Goal: Transaction & Acquisition: Download file/media

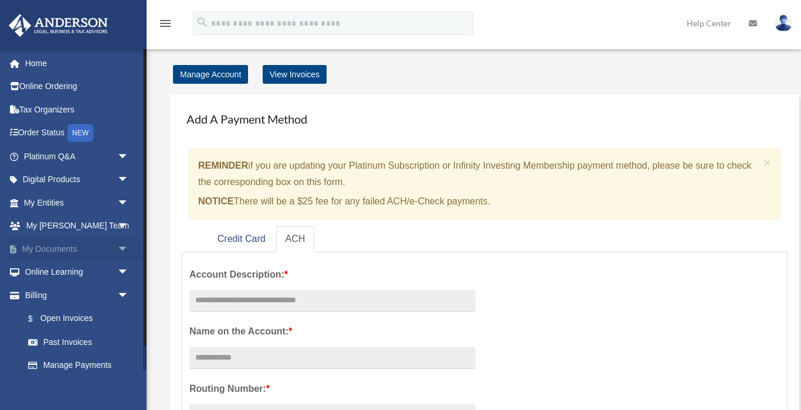
click at [91, 243] on link "My Documents arrow_drop_down" at bounding box center [77, 248] width 138 height 23
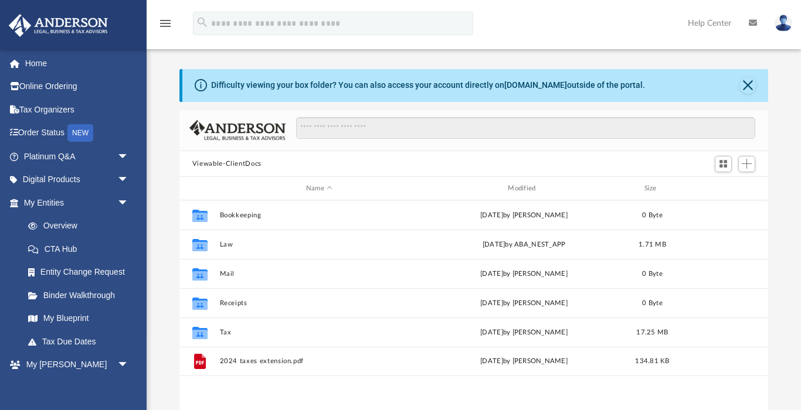
scroll to position [267, 589]
click at [102, 295] on link "Binder Walkthrough" at bounding box center [81, 295] width 130 height 23
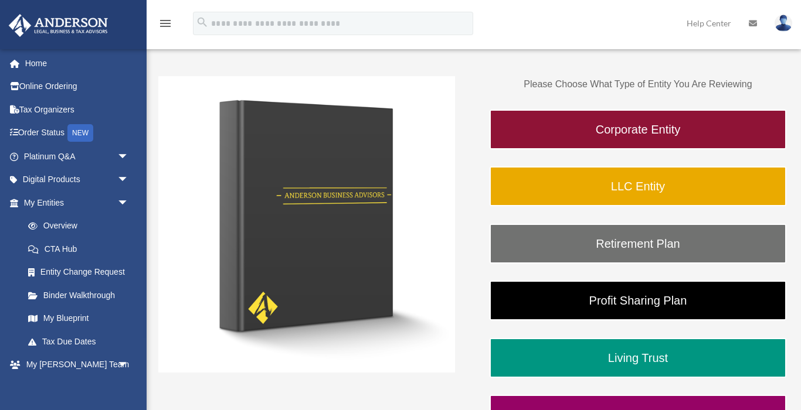
scroll to position [150, 0]
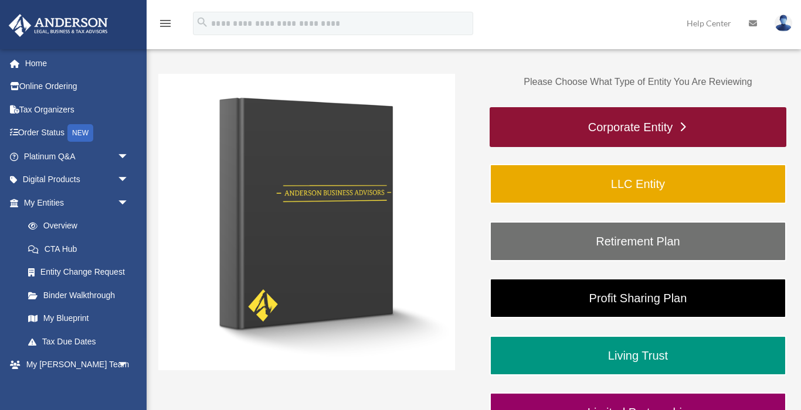
click at [595, 123] on link "Corporate Entity" at bounding box center [638, 127] width 297 height 40
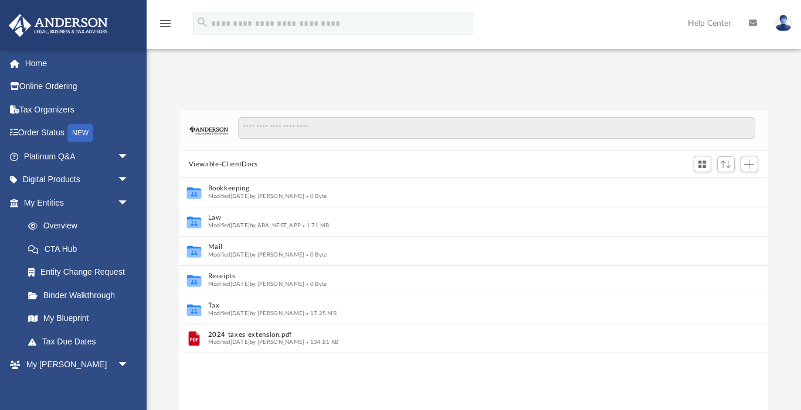
scroll to position [267, 589]
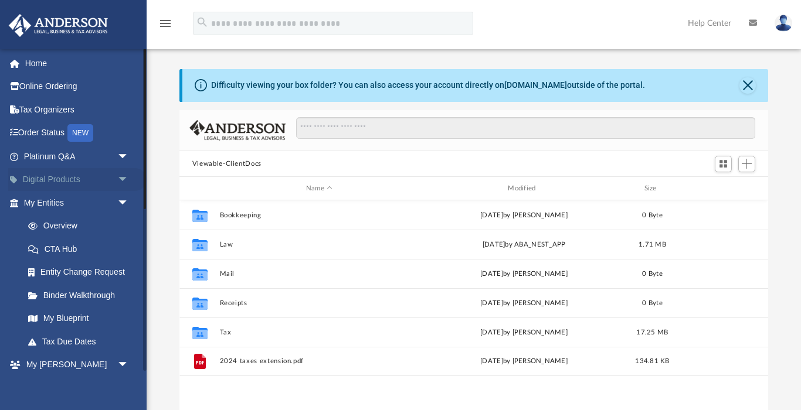
click at [56, 174] on link "Digital Products arrow_drop_down" at bounding box center [77, 179] width 138 height 23
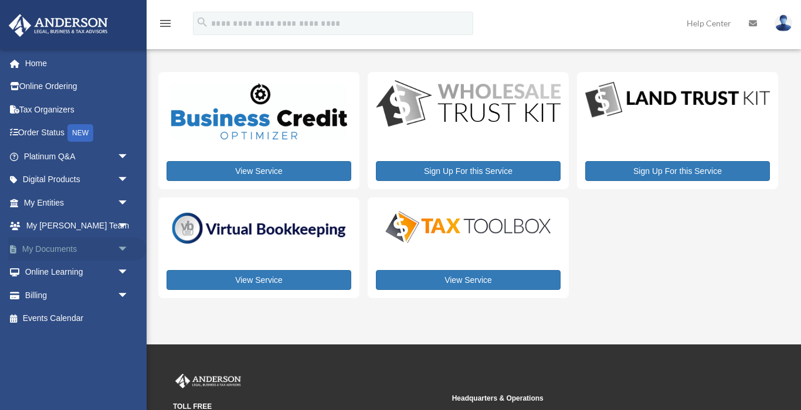
click at [117, 248] on span "arrow_drop_down" at bounding box center [128, 249] width 23 height 24
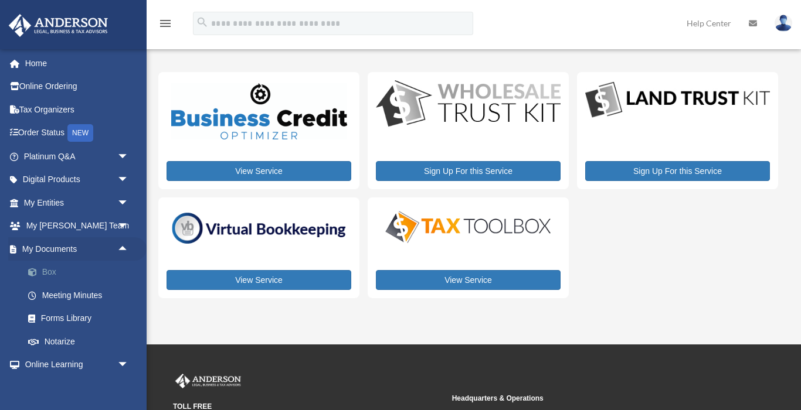
click at [70, 266] on link "Box" at bounding box center [81, 272] width 130 height 23
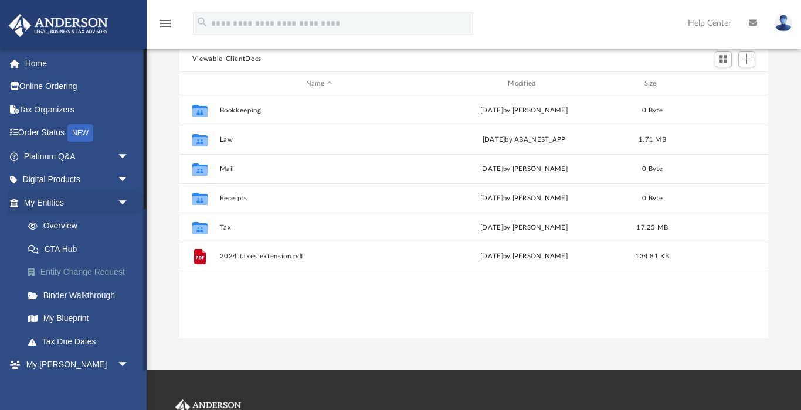
scroll to position [105, 0]
click at [81, 314] on link "My Blueprint" at bounding box center [81, 318] width 130 height 23
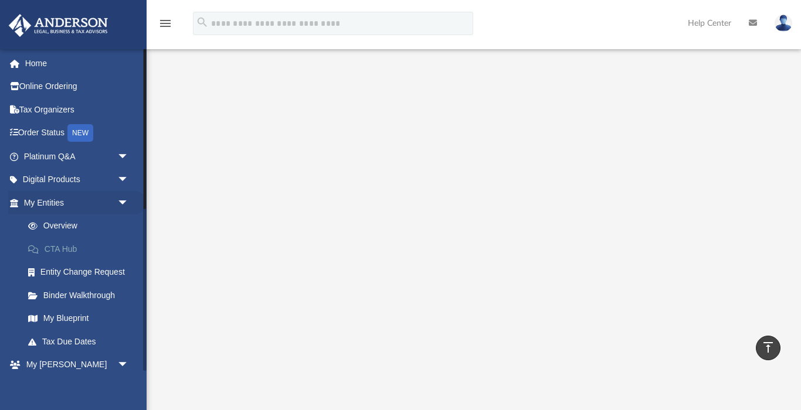
scroll to position [89, 0]
click at [77, 289] on link "Binder Walkthrough" at bounding box center [81, 295] width 130 height 23
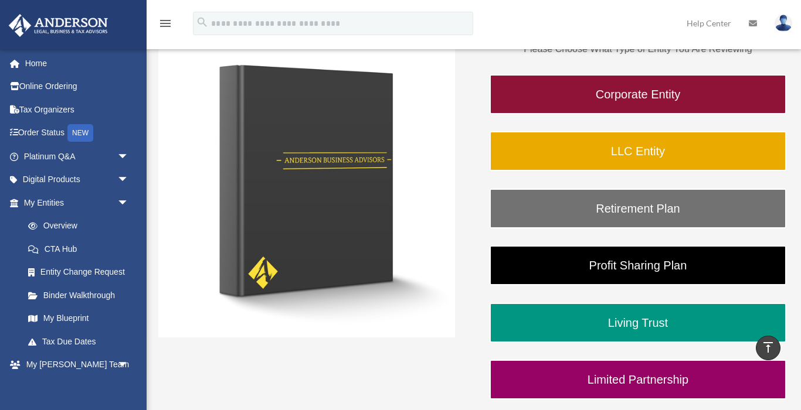
scroll to position [53, 0]
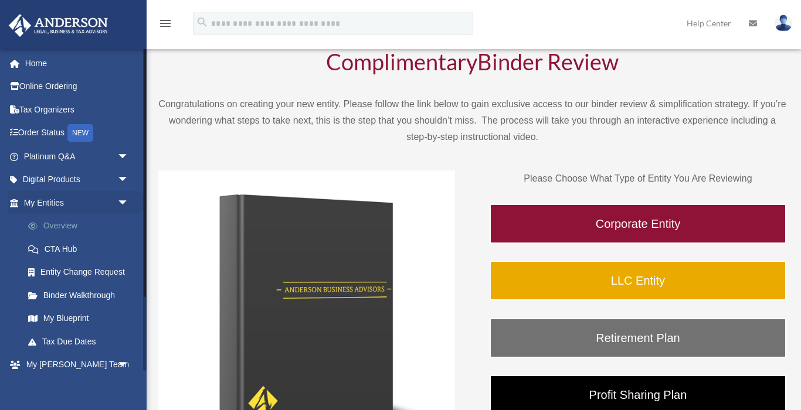
click at [59, 226] on link "Overview" at bounding box center [81, 226] width 130 height 23
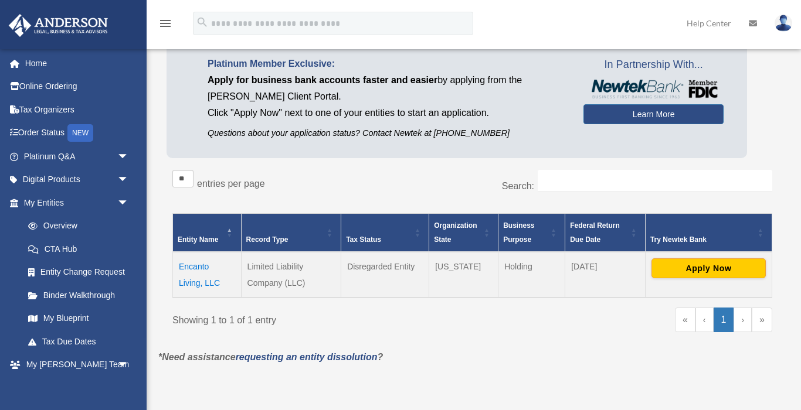
scroll to position [82, 0]
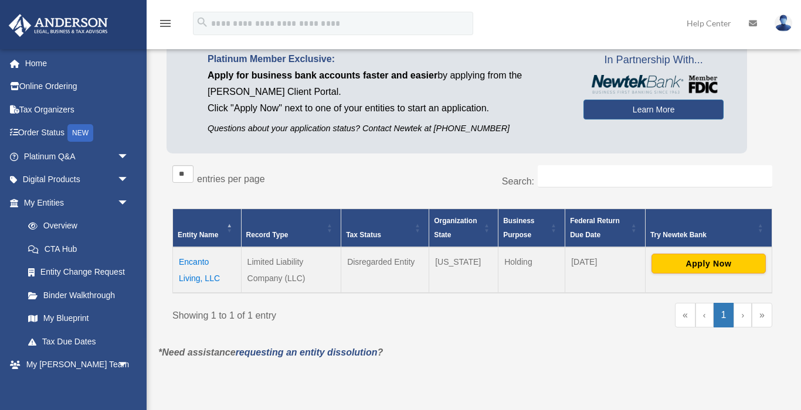
click at [202, 264] on td "Encanto Living, LLC" at bounding box center [207, 270] width 69 height 46
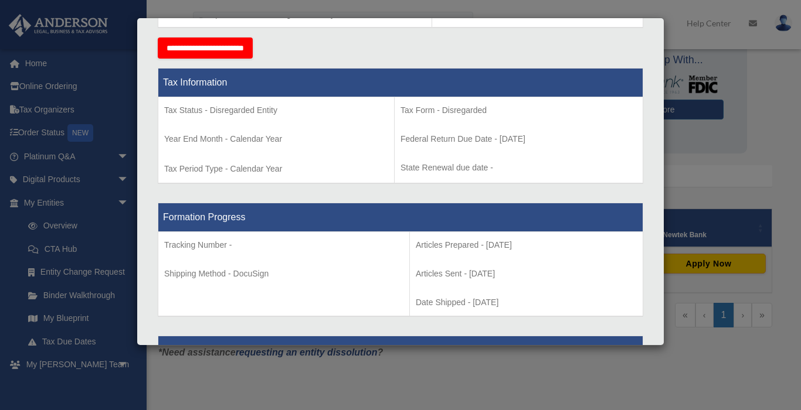
scroll to position [434, 0]
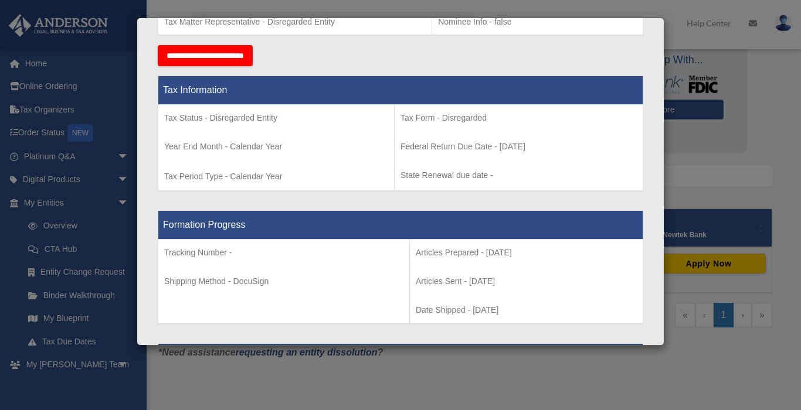
click at [419, 382] on div "Details × Articles Sent Organizational Date" at bounding box center [400, 205] width 801 height 410
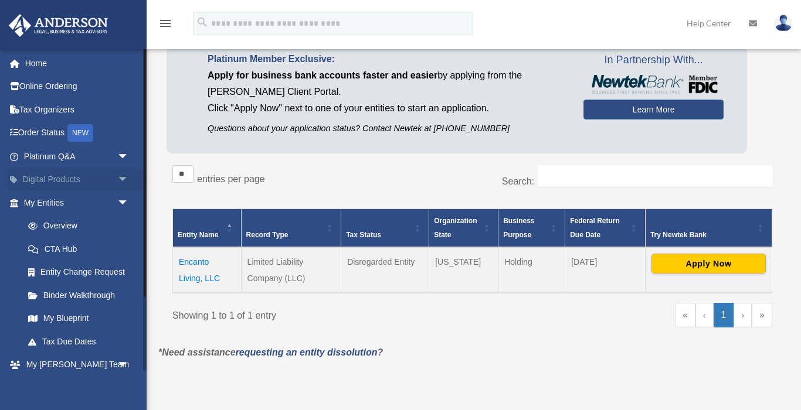
click at [84, 178] on link "Digital Products arrow_drop_down" at bounding box center [77, 179] width 138 height 23
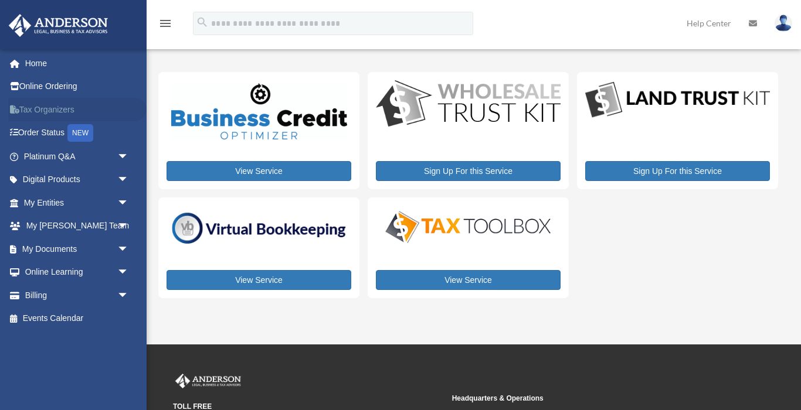
click at [40, 107] on link "Tax Organizers" at bounding box center [77, 109] width 138 height 23
click at [57, 243] on link "My Documents arrow_drop_down" at bounding box center [77, 248] width 138 height 23
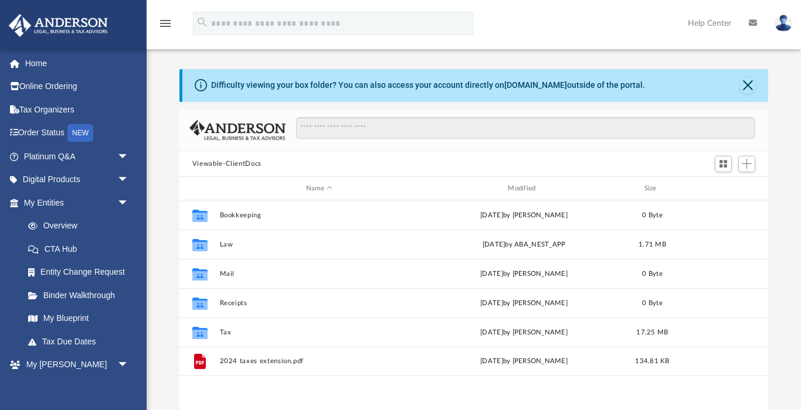
scroll to position [267, 589]
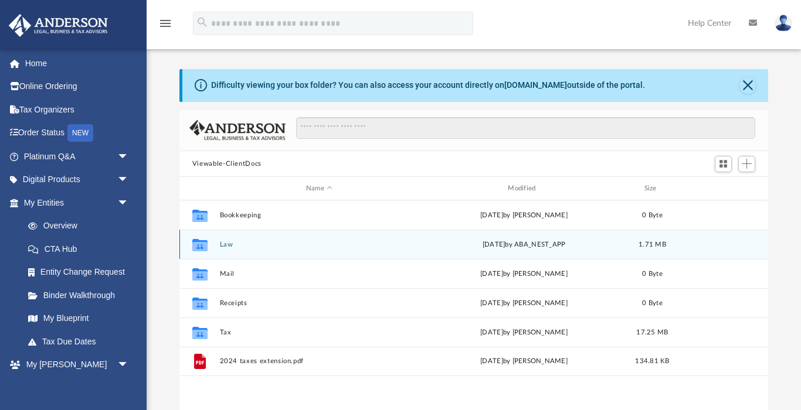
click at [226, 250] on div "Collaborated Folder Law [DATE] by ABA_NEST_APP 1.71 MB" at bounding box center [473, 244] width 589 height 29
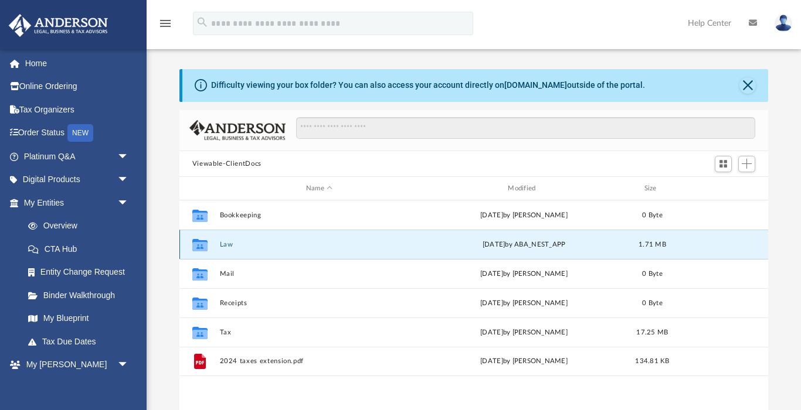
click at [218, 243] on div "Collaborated Folder Law [DATE] by ABA_NEST_APP 1.71 MB" at bounding box center [473, 244] width 589 height 29
click at [195, 244] on icon "grid" at bounding box center [199, 246] width 15 height 9
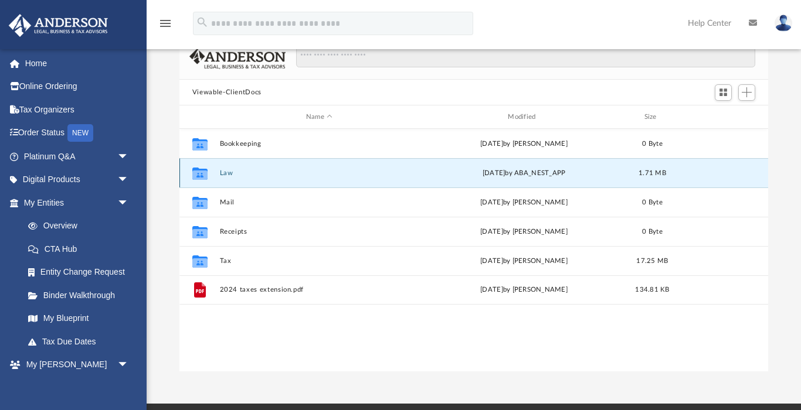
scroll to position [73, 0]
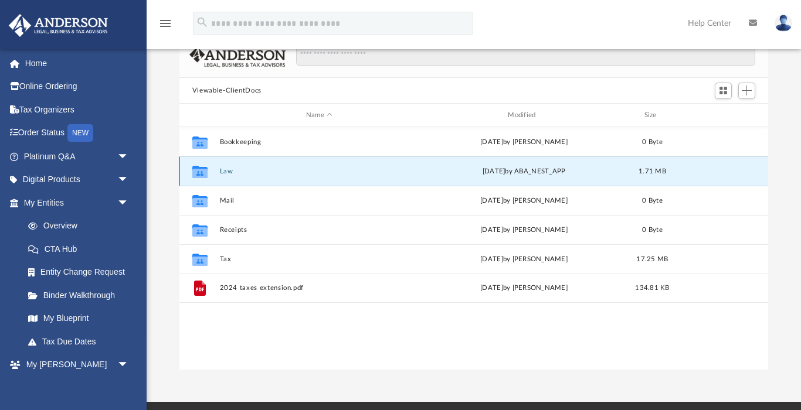
click at [197, 170] on icon "grid" at bounding box center [199, 173] width 15 height 9
click at [727, 91] on span "Switch to Grid View" at bounding box center [723, 91] width 10 height 10
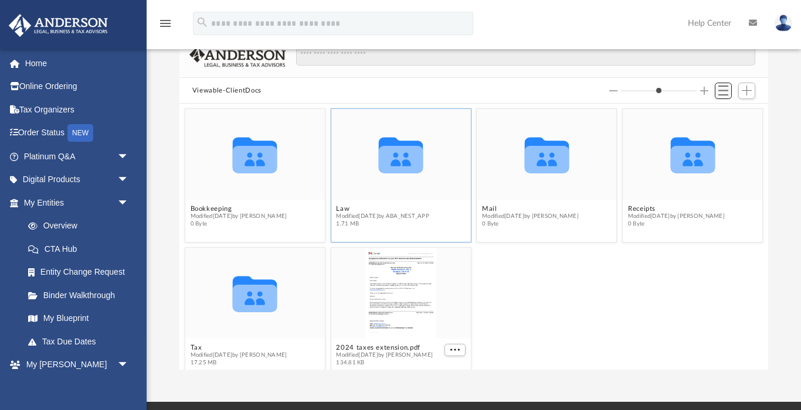
scroll to position [267, 589]
click at [381, 214] on span "Modified Tue Jul 22 2025 by ABA_NEST_APP" at bounding box center [382, 217] width 93 height 8
click at [422, 222] on span "1.71 MB" at bounding box center [382, 224] width 93 height 8
click at [402, 157] on icon "grid" at bounding box center [401, 159] width 44 height 27
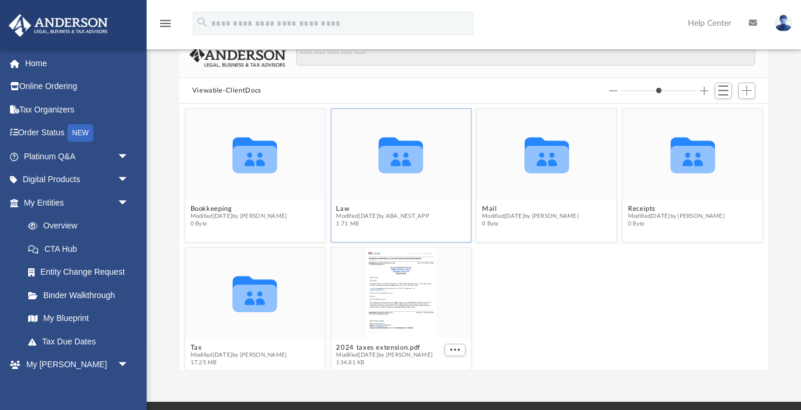
click at [402, 157] on icon "grid" at bounding box center [401, 159] width 44 height 27
click at [724, 86] on span "Switch to List View" at bounding box center [723, 91] width 10 height 10
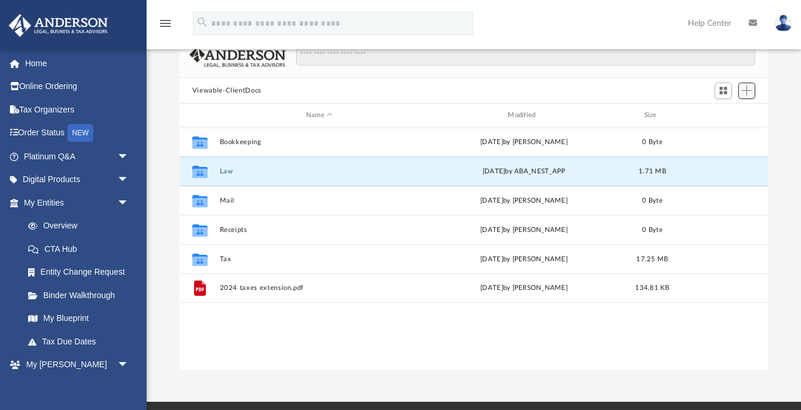
click at [742, 89] on span "Add" at bounding box center [747, 91] width 10 height 10
click at [201, 179] on icon "Collaborated Folder" at bounding box center [200, 171] width 19 height 19
click at [225, 167] on div "Collaborated Folder Law Tue Jul 22 2025 by ABA_NEST_APP 1.71 MB" at bounding box center [473, 171] width 589 height 29
click at [224, 171] on button "Law" at bounding box center [318, 172] width 199 height 8
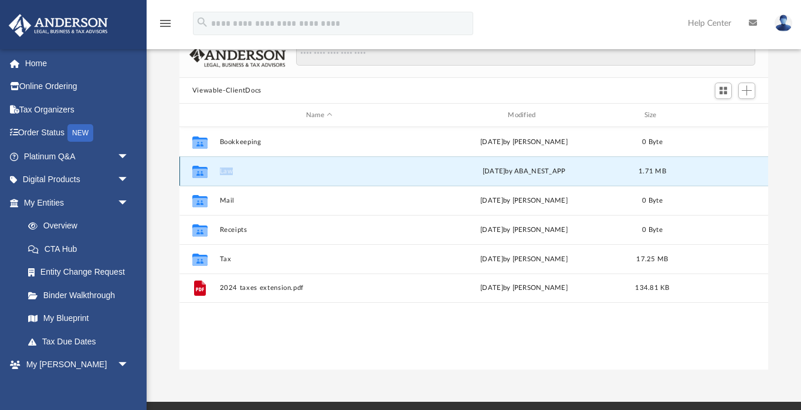
click at [224, 171] on button "Law" at bounding box center [318, 172] width 199 height 8
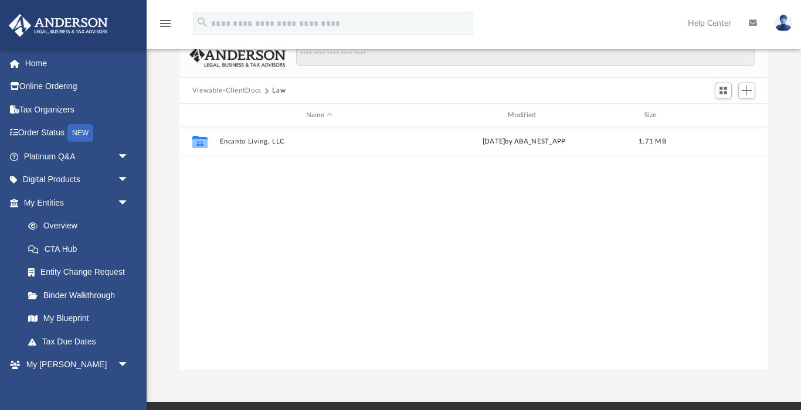
click at [201, 175] on div "Collaborated Folder Encanto Living, LLC Tue Jul 22 2025 by ABA_NEST_APP 1.71 MB" at bounding box center [473, 248] width 589 height 243
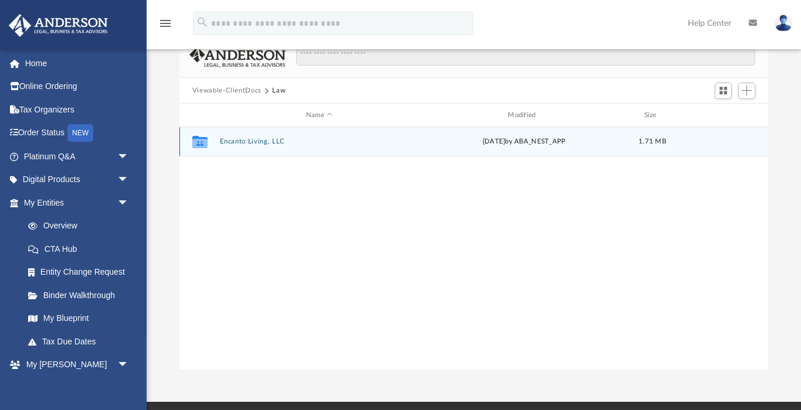
click at [228, 142] on button "Encanto Living, LLC" at bounding box center [318, 142] width 199 height 8
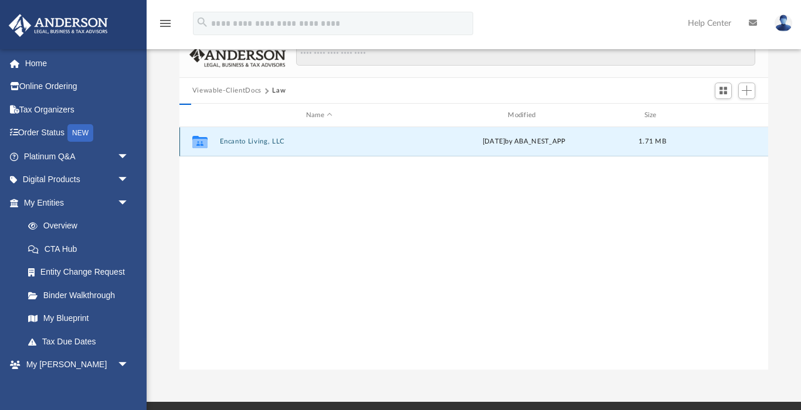
click at [228, 142] on button "Encanto Living, LLC" at bounding box center [318, 142] width 199 height 8
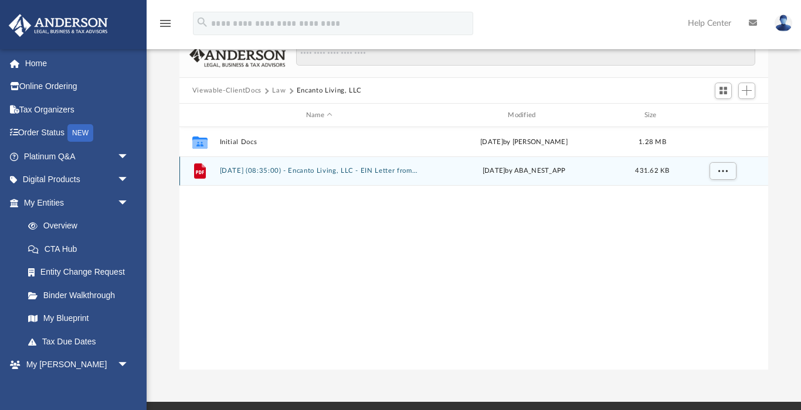
click at [240, 169] on button "2025.07.22 (08:35:00) - Encanto Living, LLC - EIN Letter from IRS.pdf" at bounding box center [318, 172] width 199 height 8
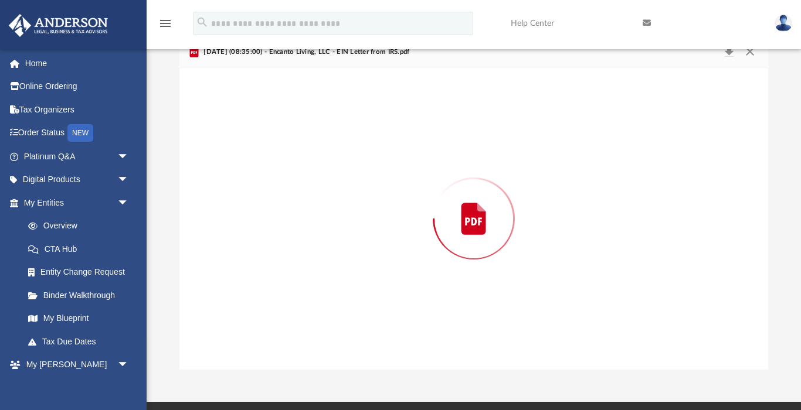
click at [240, 169] on div "Preview" at bounding box center [473, 218] width 589 height 303
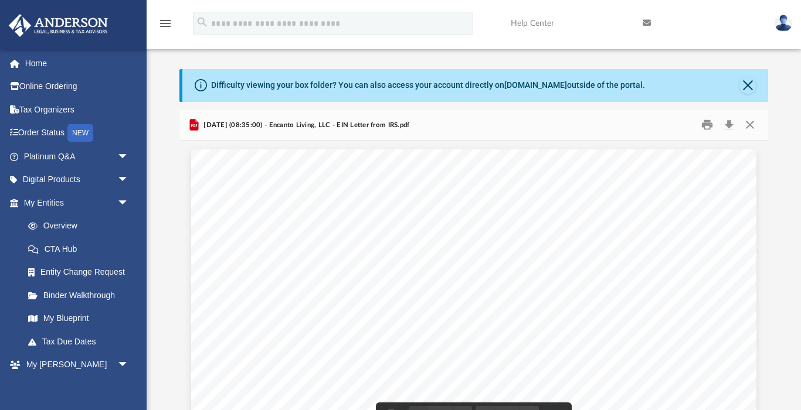
scroll to position [0, 0]
click at [731, 126] on button "Download" at bounding box center [728, 125] width 21 height 18
click at [750, 84] on button "Close" at bounding box center [747, 85] width 16 height 16
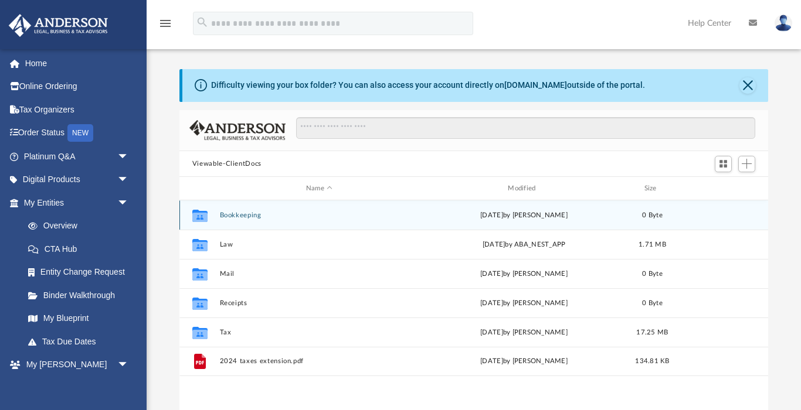
scroll to position [267, 589]
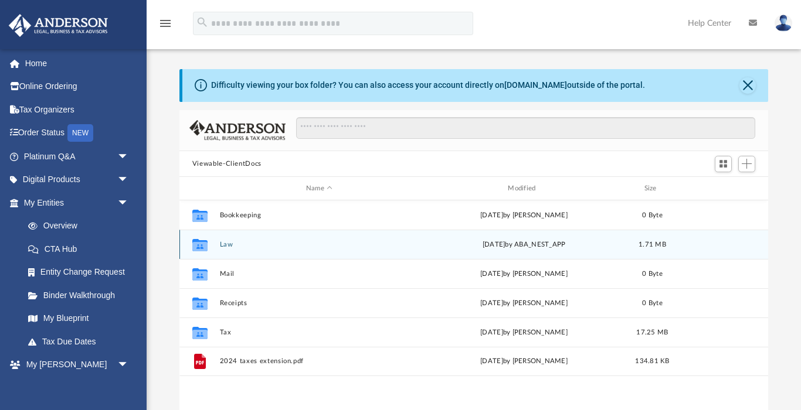
click at [226, 244] on button "Law" at bounding box center [318, 245] width 199 height 8
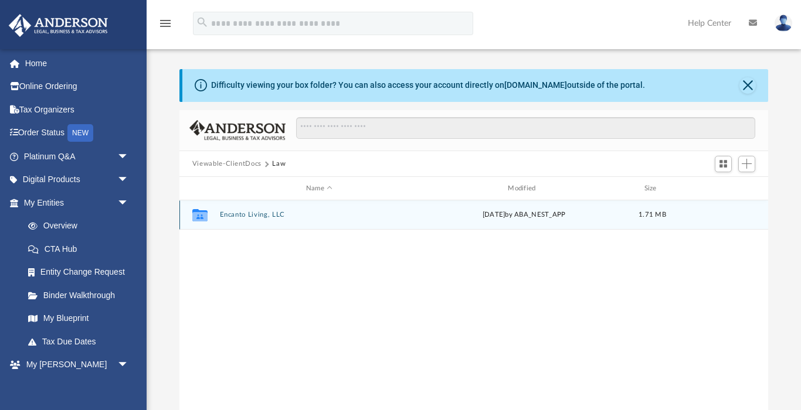
click at [232, 215] on button "Encanto Living, LLC" at bounding box center [318, 216] width 199 height 8
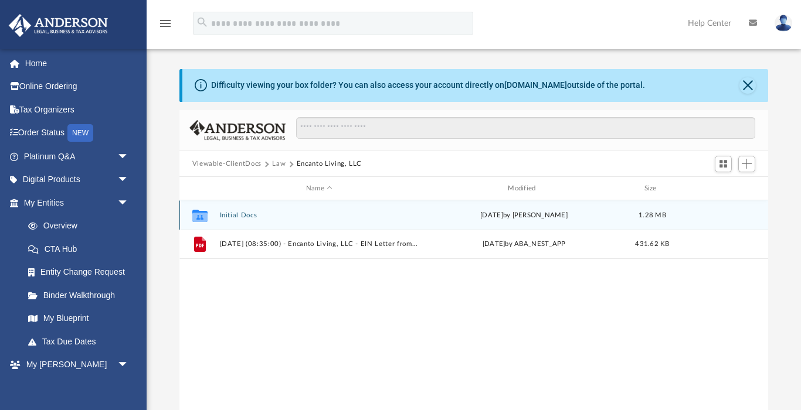
click at [232, 215] on button "Initial Docs" at bounding box center [318, 216] width 199 height 8
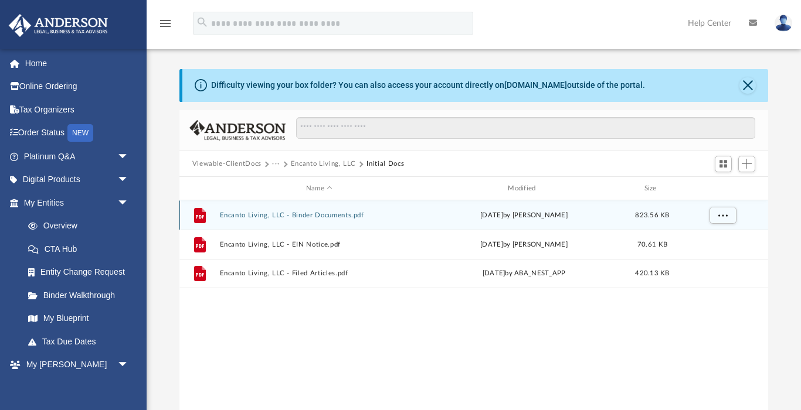
click at [248, 215] on button "Encanto Living, LLC - Binder Documents.pdf" at bounding box center [318, 216] width 199 height 8
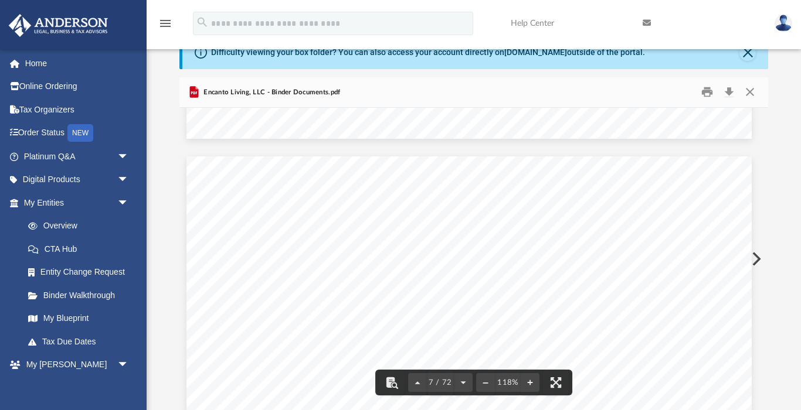
scroll to position [4468, 5]
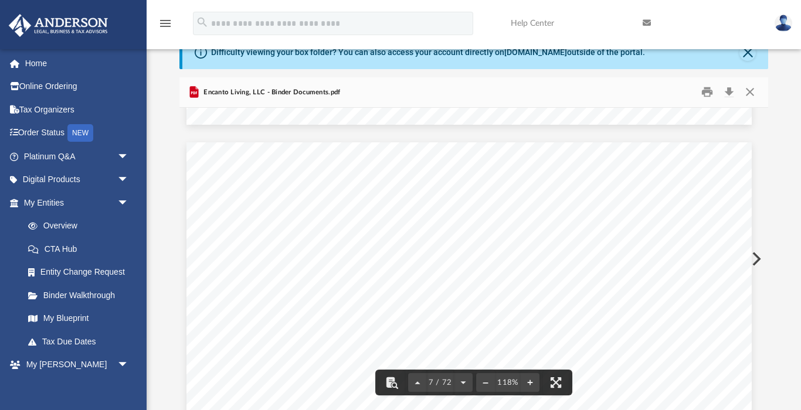
drag, startPoint x: 342, startPoint y: 203, endPoint x: 398, endPoint y: 327, distance: 136.2
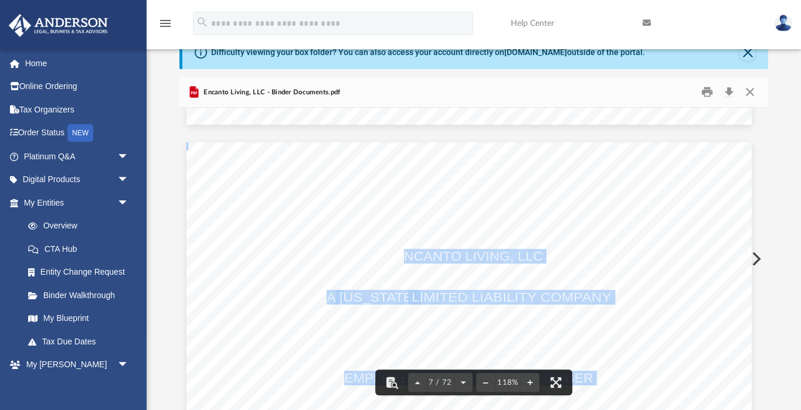
drag, startPoint x: 384, startPoint y: 221, endPoint x: 403, endPoint y: 252, distance: 36.6
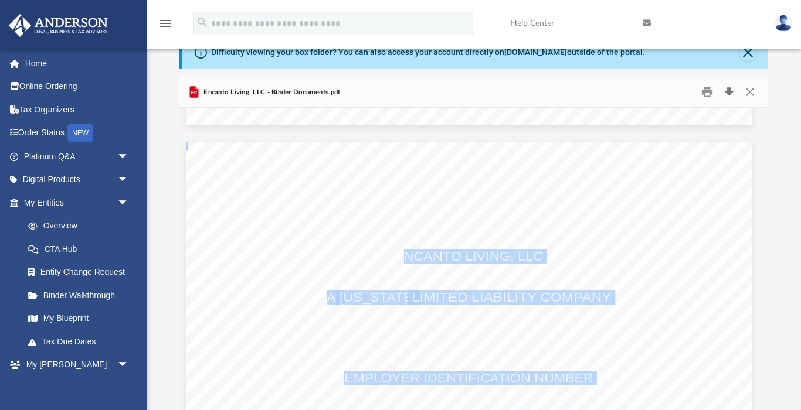
click at [731, 96] on button "Download" at bounding box center [728, 92] width 21 height 18
